Goal: Navigation & Orientation: Find specific page/section

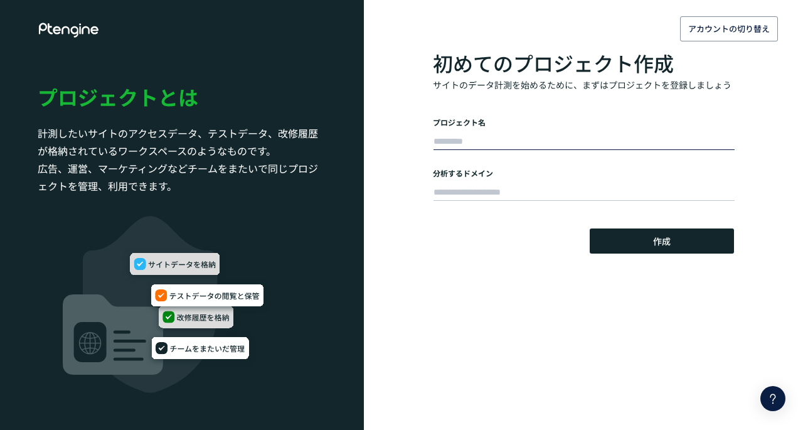
click at [525, 135] on input "text" at bounding box center [584, 142] width 301 height 18
click at [646, 135] on input "text" at bounding box center [584, 142] width 301 height 18
click at [414, 135] on div "アカウントの切り替え 初めてのプロジェクト作成 サイトのデータ計測を始めるために、まずはプロジェクトを登録しましょう プロジェクト名 分析するドメイン 作成 …" at bounding box center [401, 127] width 803 height 254
click at [712, 27] on span "アカウントの切り替え" at bounding box center [729, 29] width 82 height 20
click at [718, 32] on span "アカウントの切り替え" at bounding box center [729, 29] width 82 height 20
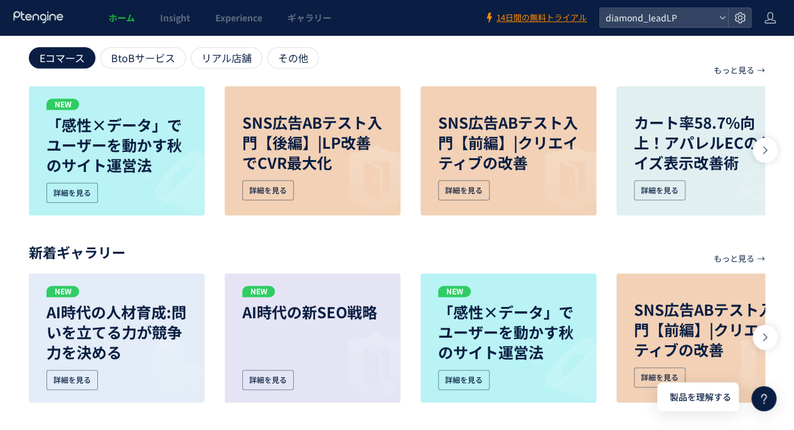
scroll to position [650, 0]
